Goal: Information Seeking & Learning: Learn about a topic

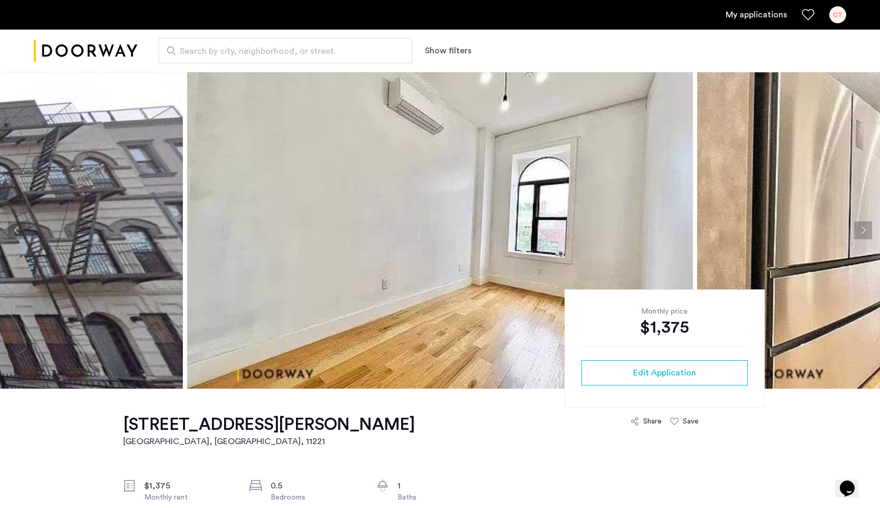
click at [761, 13] on link "My applications" at bounding box center [755, 14] width 61 height 13
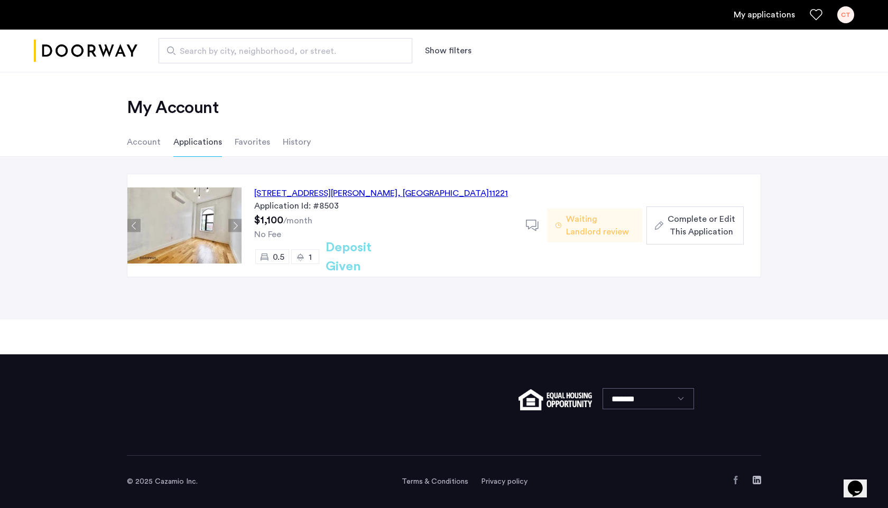
click at [245, 137] on li "Favorites" at bounding box center [252, 142] width 35 height 30
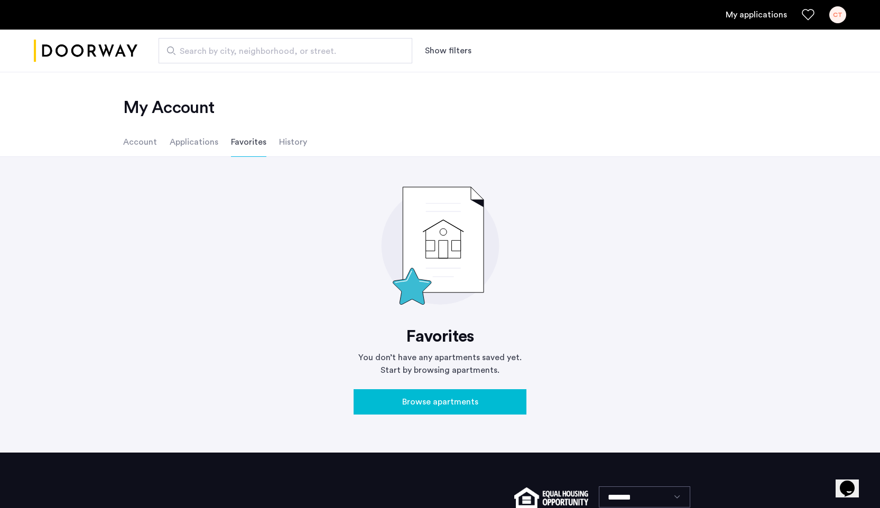
click at [187, 137] on li "Applications" at bounding box center [194, 142] width 49 height 30
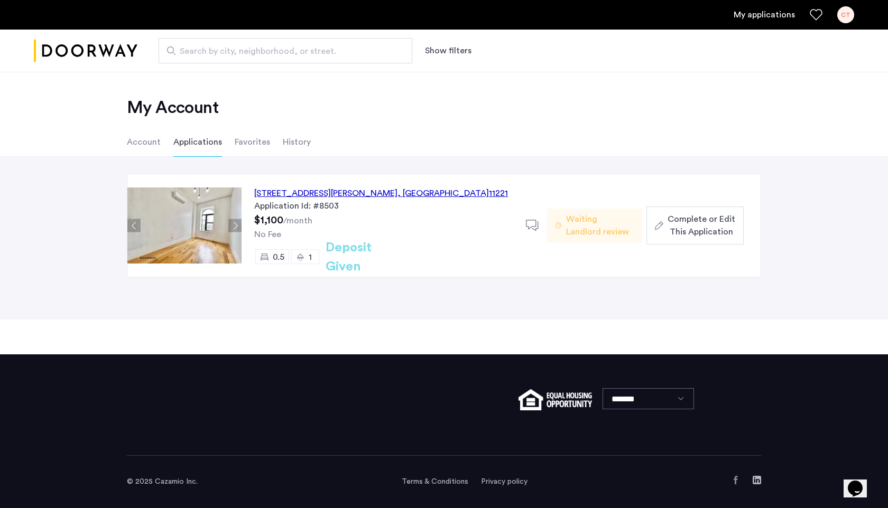
click at [290, 139] on li "History" at bounding box center [297, 142] width 28 height 30
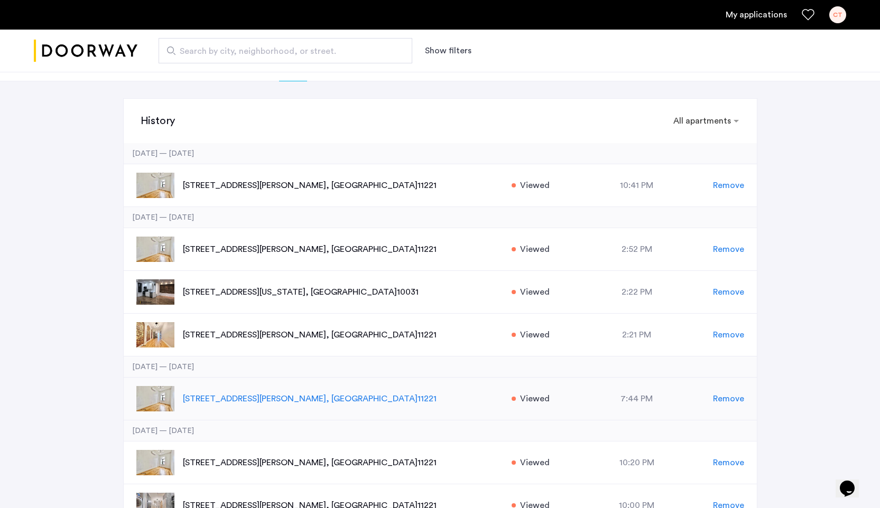
scroll to position [74, 0]
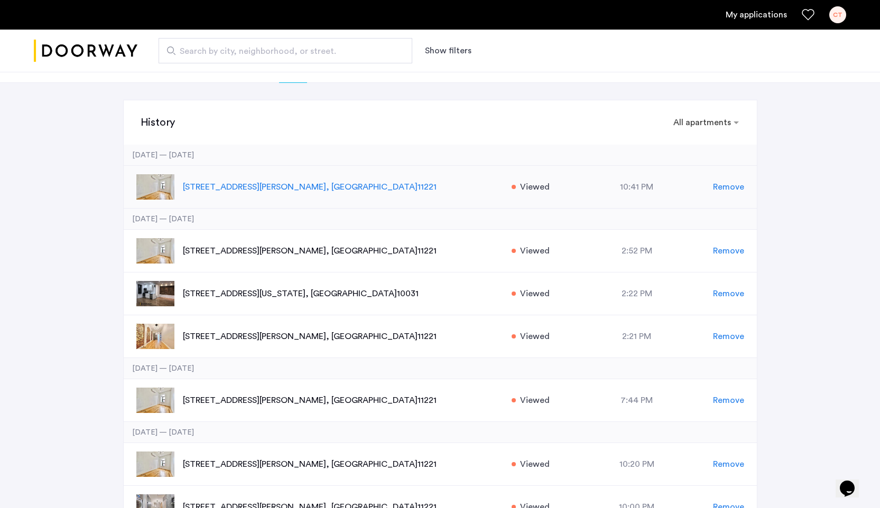
click at [212, 183] on p "856 Greene Avenue, Unit 2LBL, Brooklyn , NY 11221" at bounding box center [342, 187] width 318 height 13
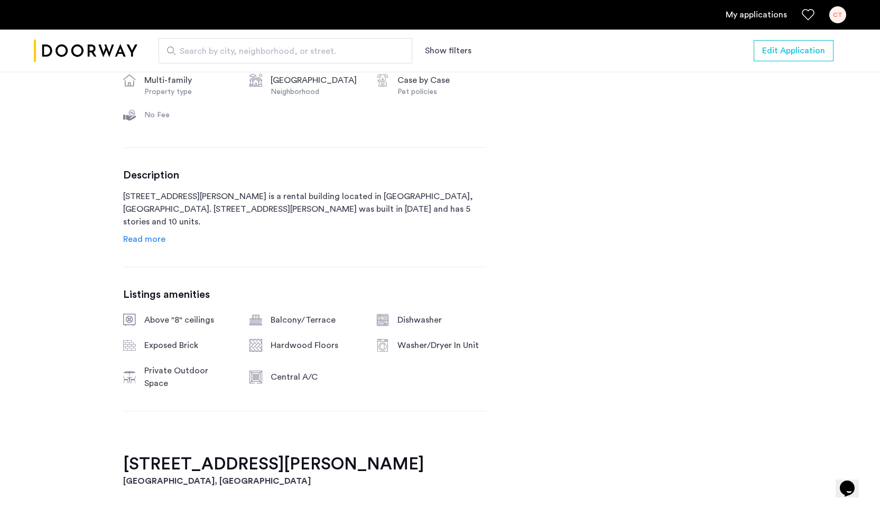
scroll to position [440, 0]
click at [156, 245] on span "Read more" at bounding box center [144, 241] width 42 height 8
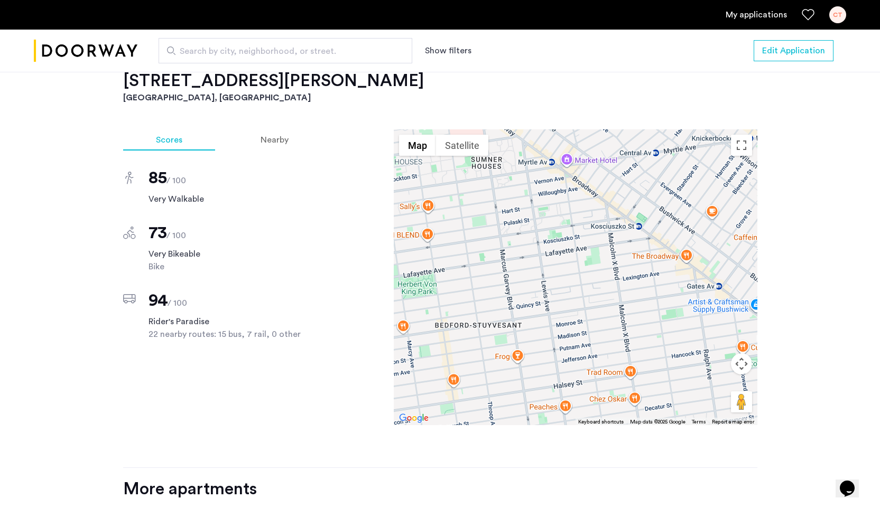
scroll to position [1170, 0]
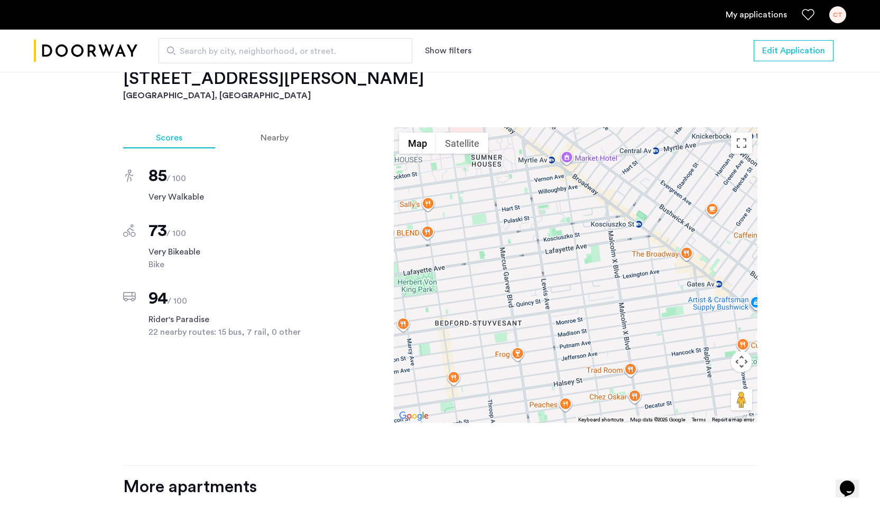
click at [428, 234] on div at bounding box center [575, 275] width 363 height 296
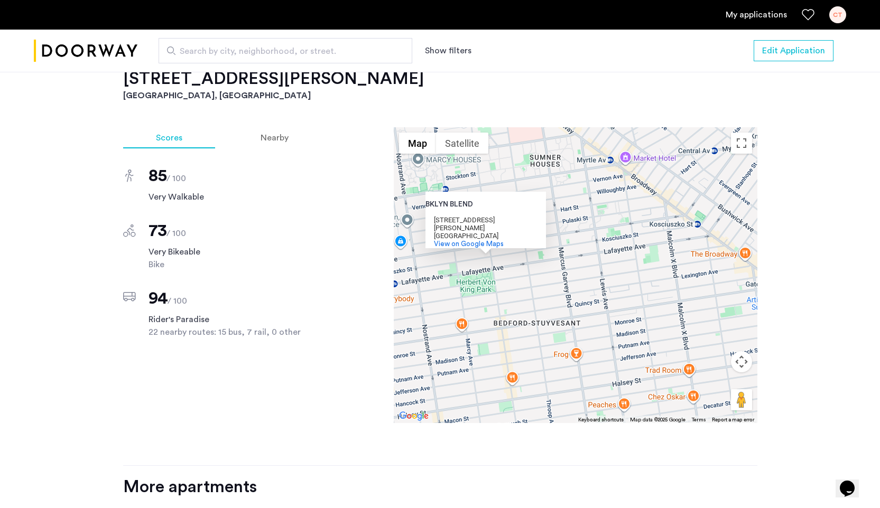
drag, startPoint x: 449, startPoint y: 210, endPoint x: 491, endPoint y: 204, distance: 43.2
click at [491, 204] on div "BKLYN BLEND BKLYN BLEND 194 Tompkins Ave Brooklyn, NY 11206 View on Google Maps" at bounding box center [485, 220] width 120 height 57
click at [577, 213] on div "BKLYN BLEND BKLYN BLEND 194 Tompkins Ave Brooklyn, NY 11206 View on Google Maps" at bounding box center [575, 275] width 363 height 296
click at [582, 212] on div "BKLYN BLEND BKLYN BLEND 194 Tompkins Ave Brooklyn, NY 11206 View on Google Maps" at bounding box center [575, 275] width 363 height 296
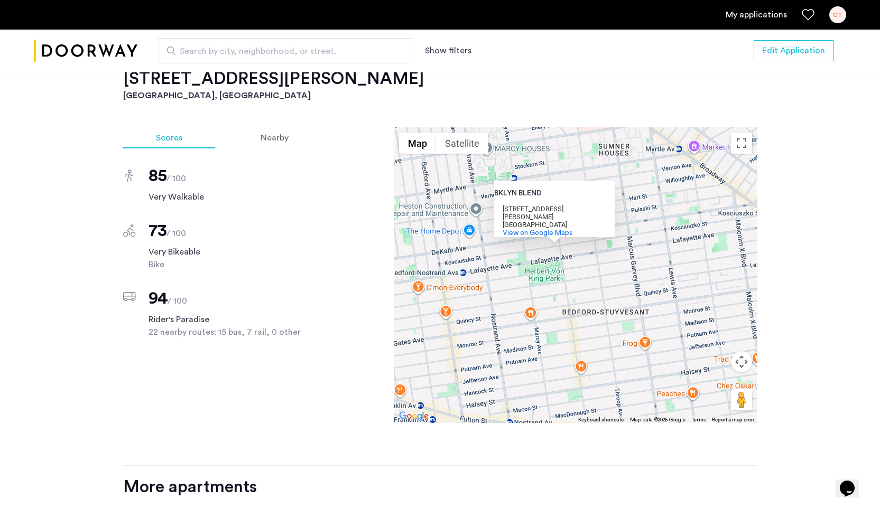
drag, startPoint x: 571, startPoint y: 251, endPoint x: 641, endPoint y: 240, distance: 70.6
click at [641, 240] on div "BKLYN BLEND BKLYN BLEND 194 Tompkins Ave Brooklyn, NY 11206 View on Google Maps" at bounding box center [575, 275] width 363 height 296
click at [606, 258] on div "BKLYN BLEND BKLYN BLEND 194 Tompkins Ave Brooklyn, NY 11206 View on Google Maps" at bounding box center [575, 275] width 363 height 296
click at [296, 127] on div "Nearby" at bounding box center [275, 137] width 94 height 21
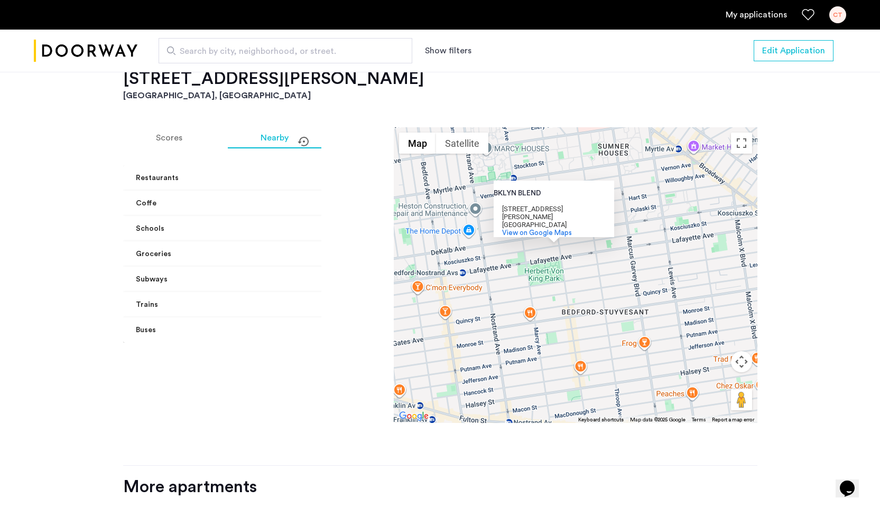
click at [526, 258] on div "BKLYN BLEND BKLYN BLEND 194 Tompkins Ave Brooklyn, NY 11206 View on Google Maps" at bounding box center [575, 275] width 363 height 296
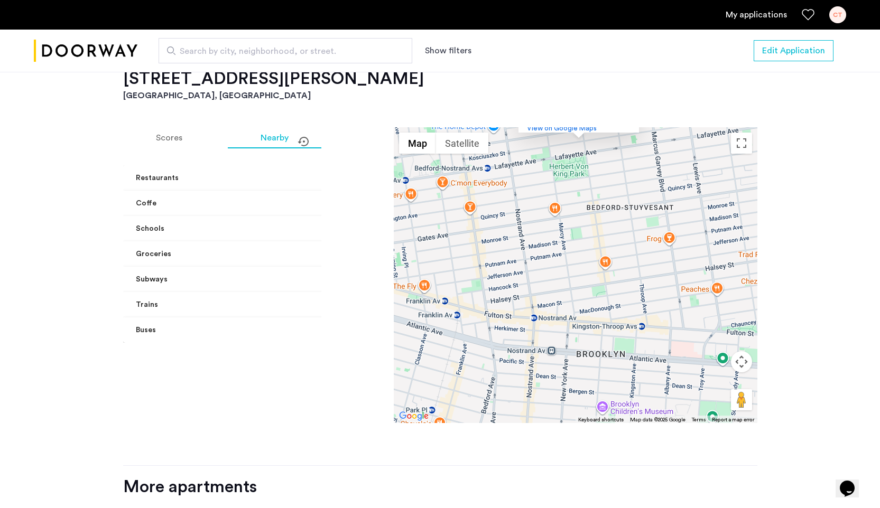
drag, startPoint x: 526, startPoint y: 258, endPoint x: 550, endPoint y: 153, distance: 107.3
click at [550, 153] on div "BKLYN BLEND BKLYN BLEND 194 Tompkins Ave Brooklyn, NY 11206 View on Google Maps" at bounding box center [575, 275] width 363 height 296
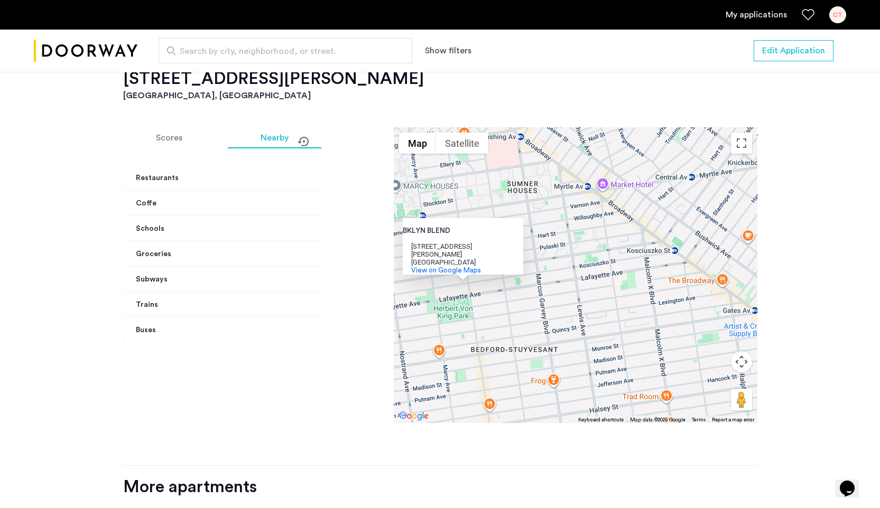
drag, startPoint x: 671, startPoint y: 315, endPoint x: 561, endPoint y: 460, distance: 182.4
click at [561, 460] on div "Scores Nearby Restaurants Greene Market 1 min walk Gates Deli 2 min walk Lewis …" at bounding box center [440, 296] width 634 height 339
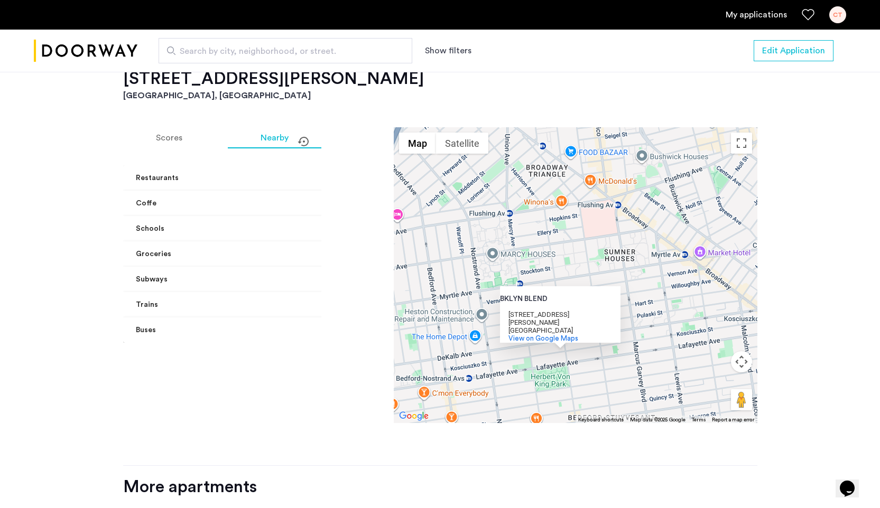
drag, startPoint x: 571, startPoint y: 233, endPoint x: 683, endPoint y: 310, distance: 135.7
click at [683, 310] on div "BKLYN BLEND BKLYN BLEND 194 Tompkins Ave Brooklyn, NY 11206 View on Google Maps" at bounding box center [575, 275] width 363 height 296
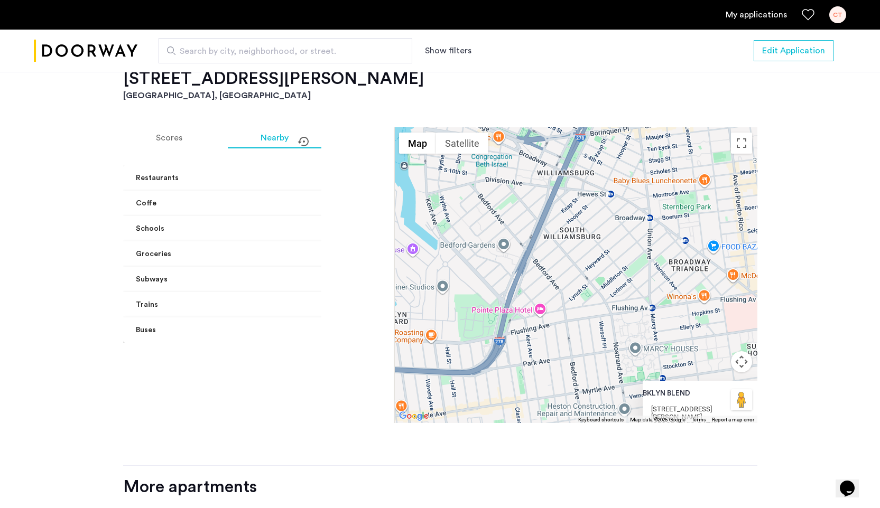
drag, startPoint x: 629, startPoint y: 246, endPoint x: 756, endPoint y: 331, distance: 153.1
click at [755, 331] on div "BKLYN BLEND BKLYN BLEND 194 Tompkins Ave Brooklyn, NY 11206 View on Google Maps" at bounding box center [575, 275] width 363 height 296
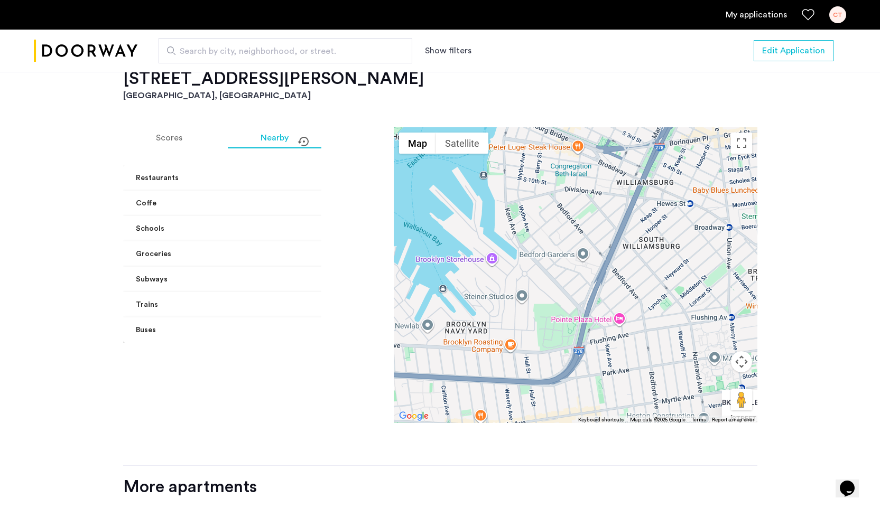
drag, startPoint x: 626, startPoint y: 220, endPoint x: 698, endPoint y: 186, distance: 79.6
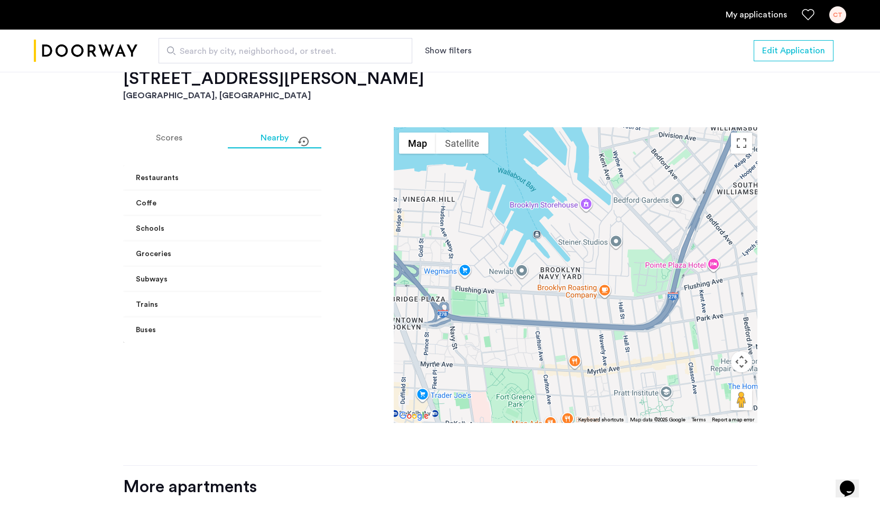
drag, startPoint x: 469, startPoint y: 274, endPoint x: 595, endPoint y: 275, distance: 126.3
click at [595, 275] on div "BKLYN BLEND BKLYN BLEND 194 Tompkins Ave Brooklyn, NY 11206 View on Google Maps" at bounding box center [575, 275] width 363 height 296
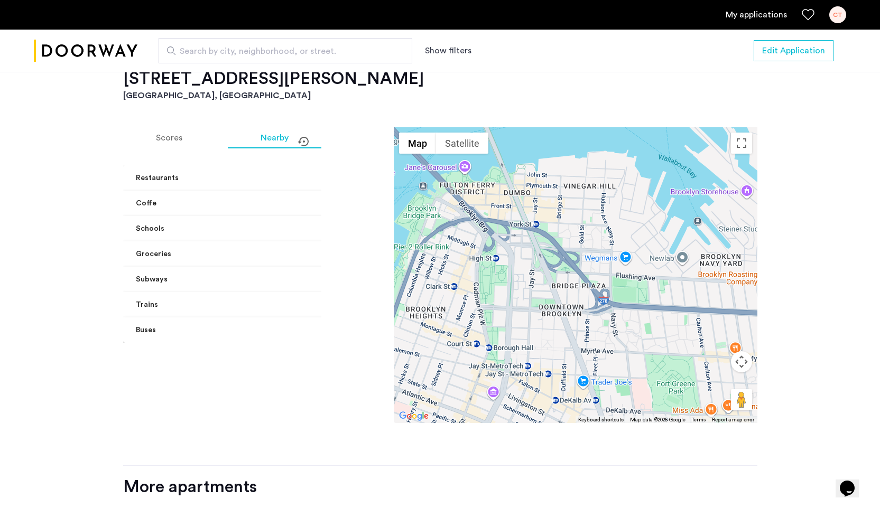
drag, startPoint x: 534, startPoint y: 274, endPoint x: 608, endPoint y: 255, distance: 76.7
click at [608, 255] on div "BKLYN BLEND BKLYN BLEND 194 Tompkins Ave Brooklyn, NY 11206 View on Google Maps" at bounding box center [575, 275] width 363 height 296
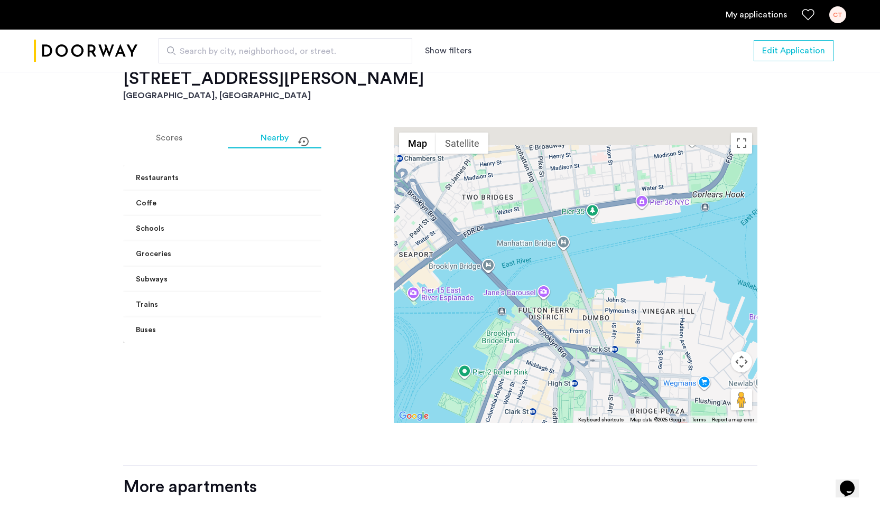
drag, startPoint x: 553, startPoint y: 284, endPoint x: 620, endPoint y: 477, distance: 204.3
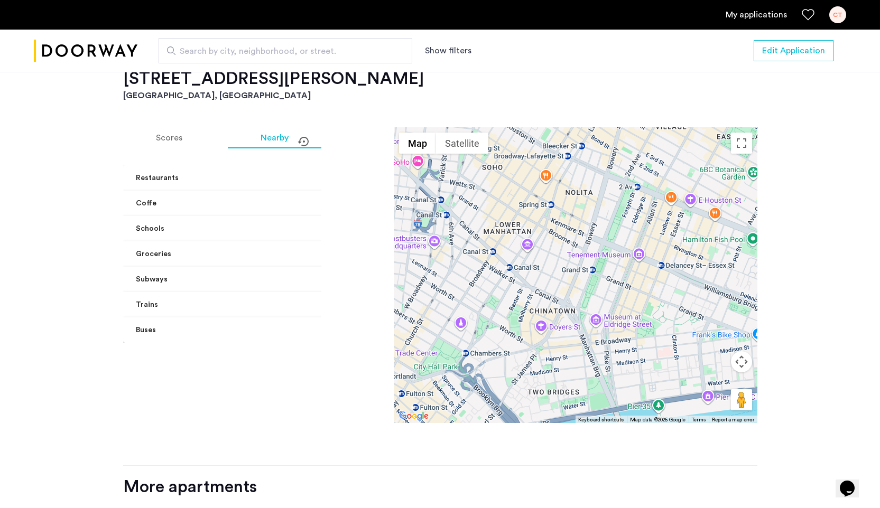
drag, startPoint x: 595, startPoint y: 258, endPoint x: 670, endPoint y: 389, distance: 150.5
click at [670, 389] on div "BKLYN BLEND BKLYN BLEND 194 Tompkins Ave Brooklyn, NY 11206 View on Google Maps" at bounding box center [575, 275] width 363 height 296
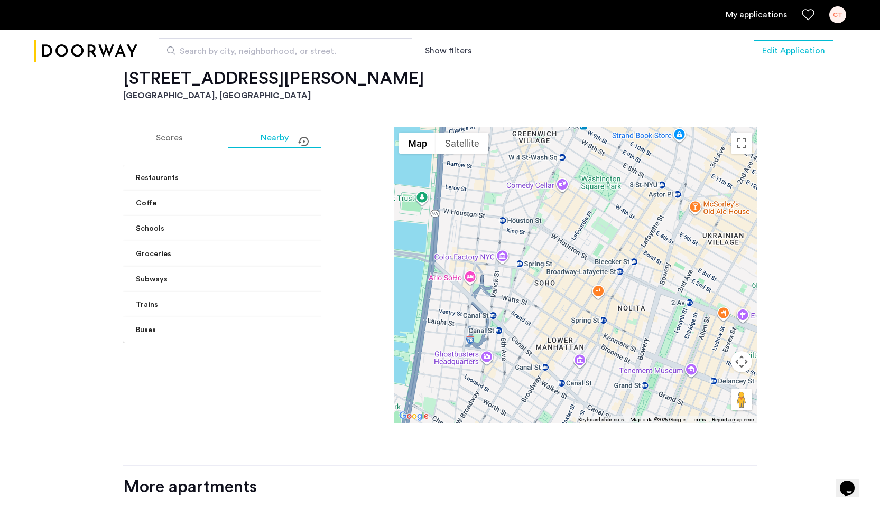
drag, startPoint x: 567, startPoint y: 222, endPoint x: 604, endPoint y: 343, distance: 126.0
click at [604, 343] on div "BKLYN BLEND BKLYN BLEND 194 Tompkins Ave Brooklyn, NY 11206 View on Google Maps" at bounding box center [575, 275] width 363 height 296
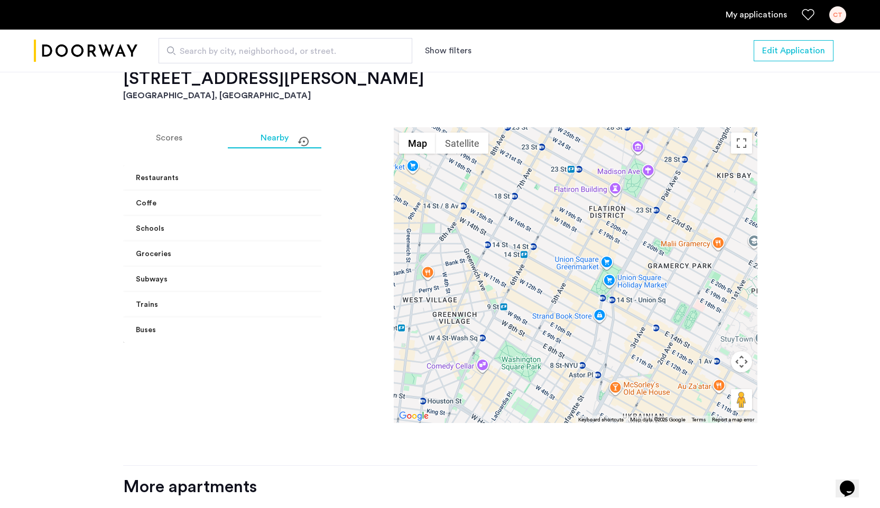
drag, startPoint x: 606, startPoint y: 188, endPoint x: 551, endPoint y: 352, distance: 173.2
click at [551, 352] on div "BKLYN BLEND BKLYN BLEND 194 Tompkins Ave Brooklyn, NY 11206 View on Google Maps" at bounding box center [575, 275] width 363 height 296
